Goal: Task Accomplishment & Management: Manage account settings

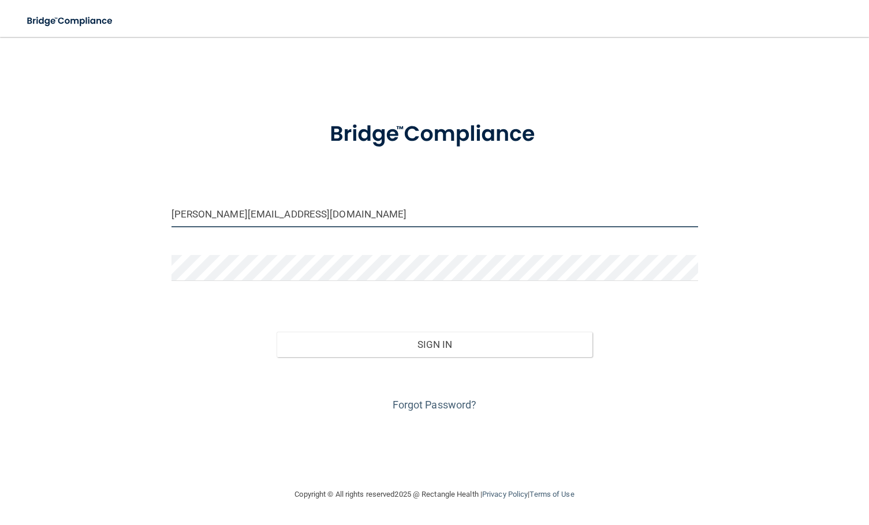
drag, startPoint x: 340, startPoint y: 216, endPoint x: 147, endPoint y: 218, distance: 193.4
click at [147, 218] on div "[PERSON_NAME][EMAIL_ADDRESS][DOMAIN_NAME] Invalid email/password. You don't hav…" at bounding box center [434, 262] width 823 height 428
drag, startPoint x: 377, startPoint y: 218, endPoint x: 156, endPoint y: 227, distance: 220.8
click at [156, 228] on div "[PERSON_NAME][EMAIL_ADDRESS][DOMAIN_NAME] Invalid email/password. You don't hav…" at bounding box center [434, 262] width 823 height 428
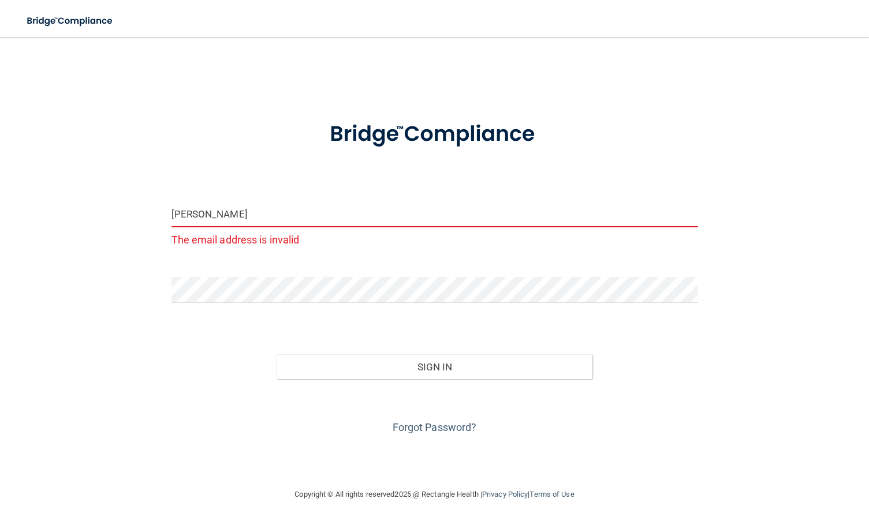
type input "[PERSON_NAME][EMAIL_ADDRESS][DOMAIN_NAME]"
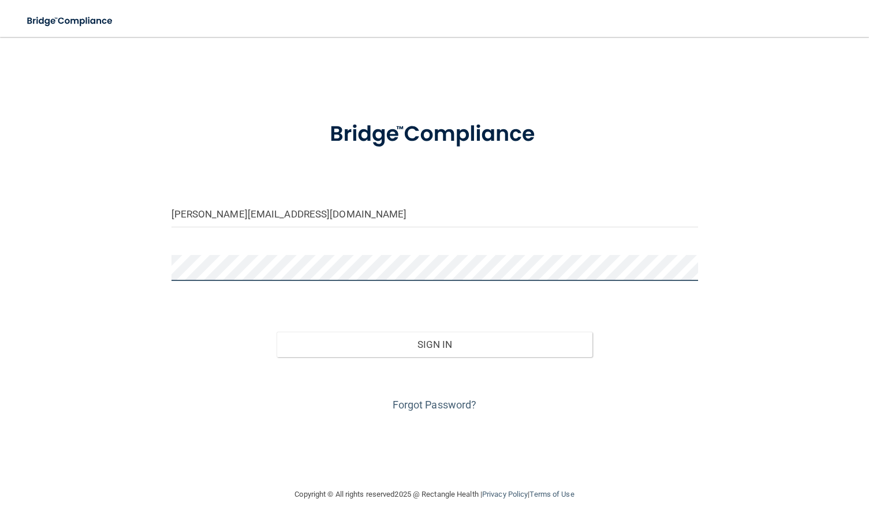
click at [144, 266] on div "[PERSON_NAME][EMAIL_ADDRESS][DOMAIN_NAME] Invalid email/password. You don't hav…" at bounding box center [434, 262] width 823 height 428
click at [277, 332] on button "Sign In" at bounding box center [435, 344] width 316 height 25
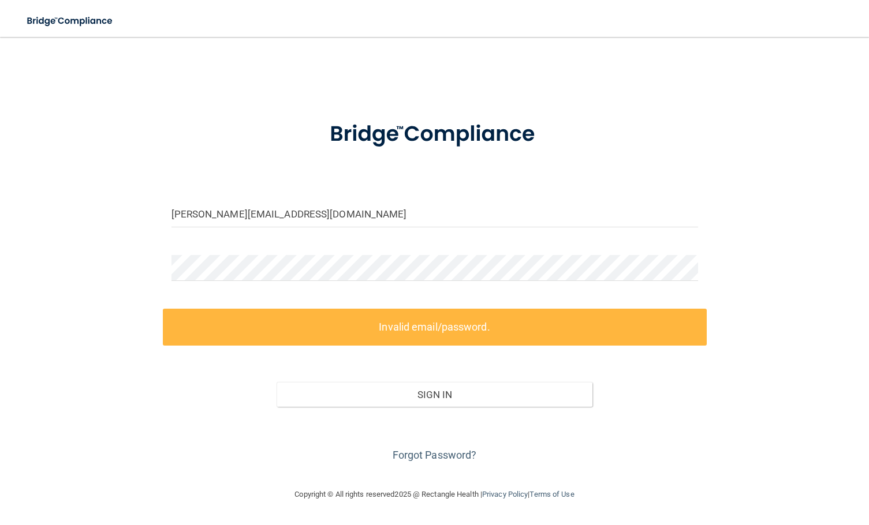
click at [536, 374] on div "Sign In" at bounding box center [435, 383] width 544 height 48
click at [449, 456] on link "Forgot Password?" at bounding box center [435, 455] width 84 height 12
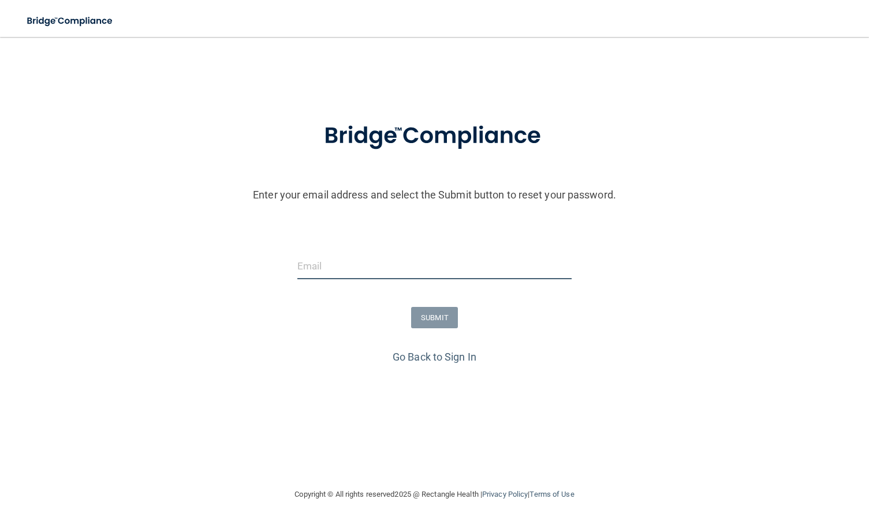
click at [394, 273] on input "email" at bounding box center [434, 266] width 274 height 26
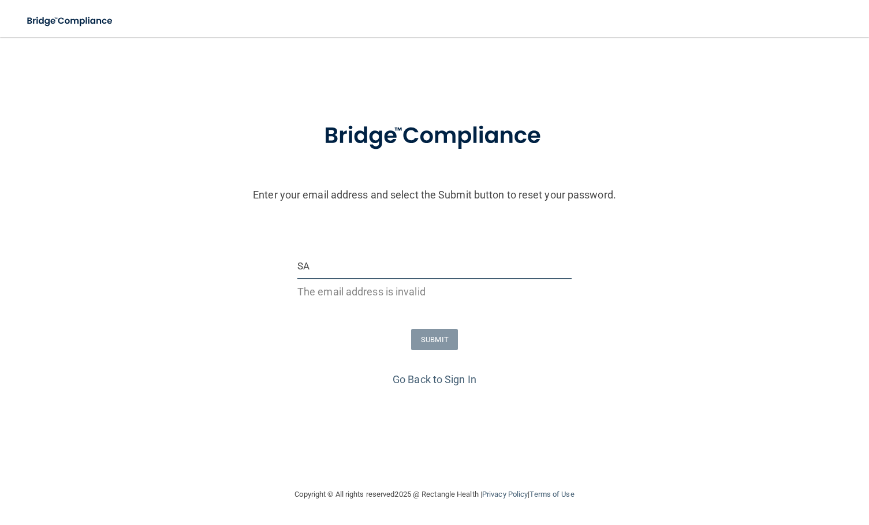
type input "[PERSON_NAME][EMAIL_ADDRESS][DOMAIN_NAME]"
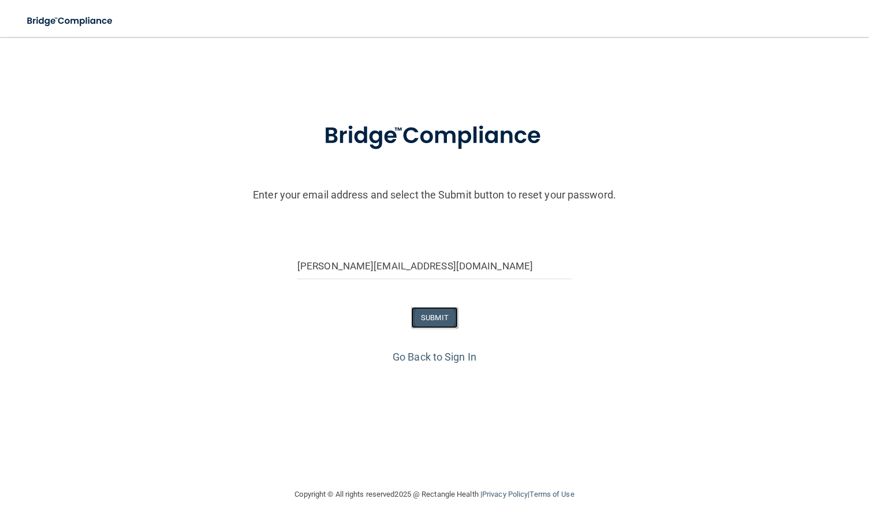
click at [427, 320] on button "SUBMIT" at bounding box center [434, 317] width 47 height 21
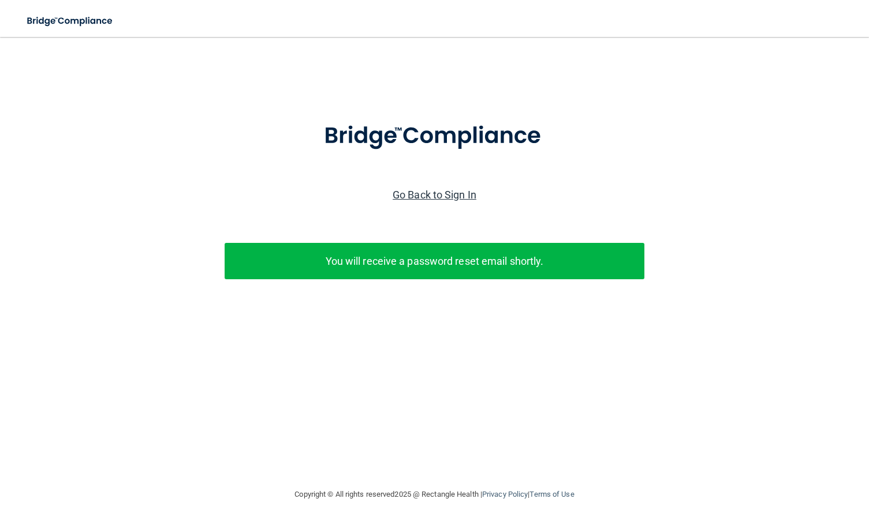
click at [441, 189] on link "Go Back to Sign In" at bounding box center [435, 195] width 84 height 12
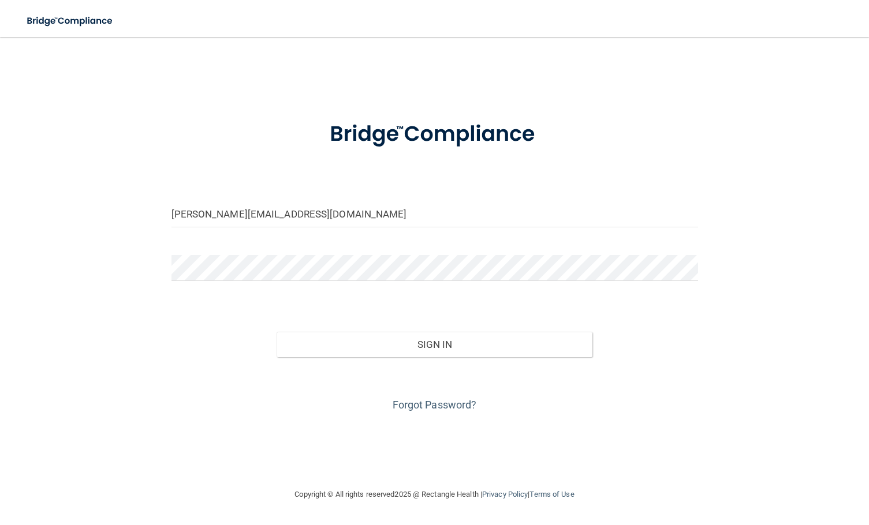
click at [417, 207] on input "[PERSON_NAME][EMAIL_ADDRESS][DOMAIN_NAME]" at bounding box center [434, 215] width 527 height 26
drag, startPoint x: 428, startPoint y: 228, endPoint x: 43, endPoint y: 184, distance: 387.7
click at [43, 184] on div "[PERSON_NAME][EMAIL_ADDRESS][DOMAIN_NAME] Invalid email/password. You don't hav…" at bounding box center [434, 262] width 823 height 428
drag, startPoint x: 439, startPoint y: 222, endPoint x: 9, endPoint y: 219, distance: 430.7
click at [9, 219] on main "[PERSON_NAME][EMAIL_ADDRESS][DOMAIN_NAME] Invalid email/password. You don't hav…" at bounding box center [434, 281] width 869 height 488
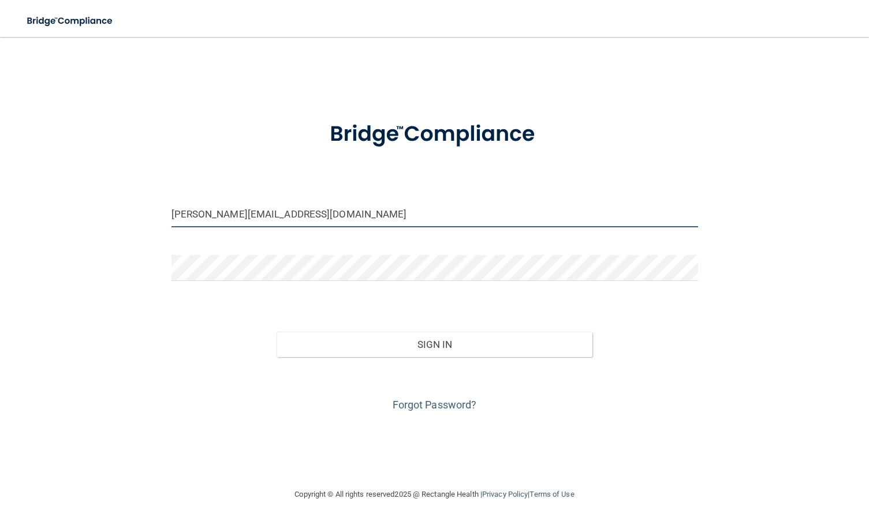
type input "a"
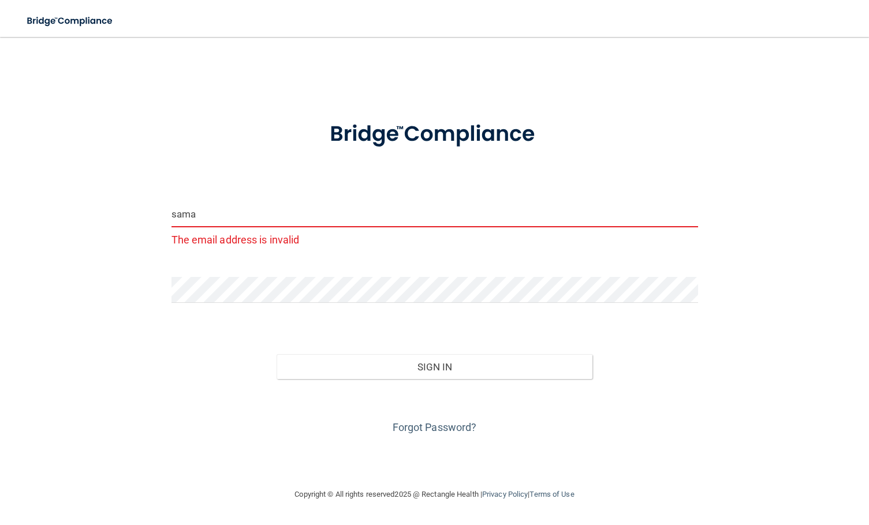
type input "[PERSON_NAME][EMAIL_ADDRESS][DOMAIN_NAME]"
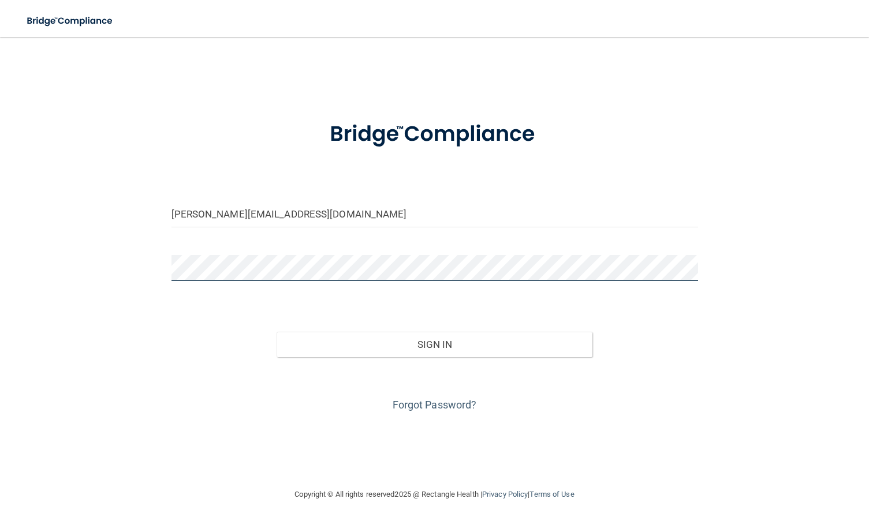
click at [48, 261] on div "[PERSON_NAME][EMAIL_ADDRESS][DOMAIN_NAME] Invalid email/password. You don't hav…" at bounding box center [434, 262] width 823 height 428
click at [277, 332] on button "Sign In" at bounding box center [435, 344] width 316 height 25
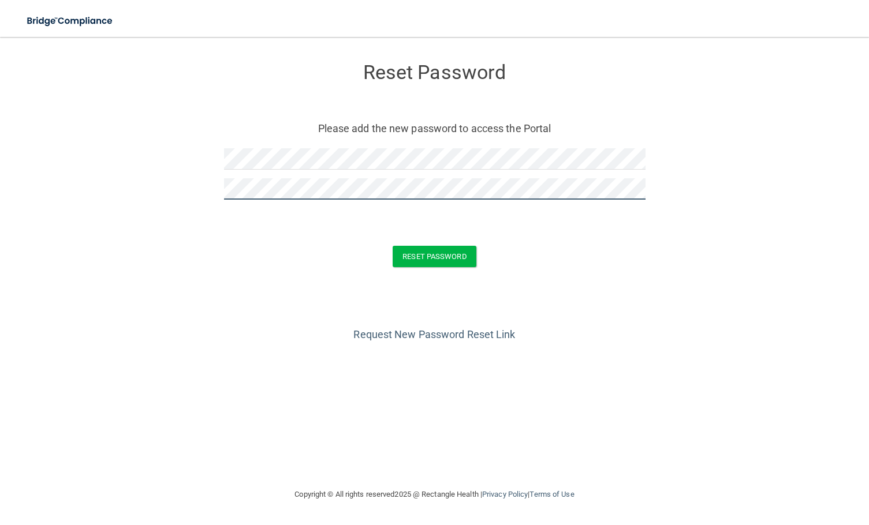
click at [393, 246] on button "Reset Password" at bounding box center [434, 256] width 83 height 21
